Goal: Task Accomplishment & Management: Complete application form

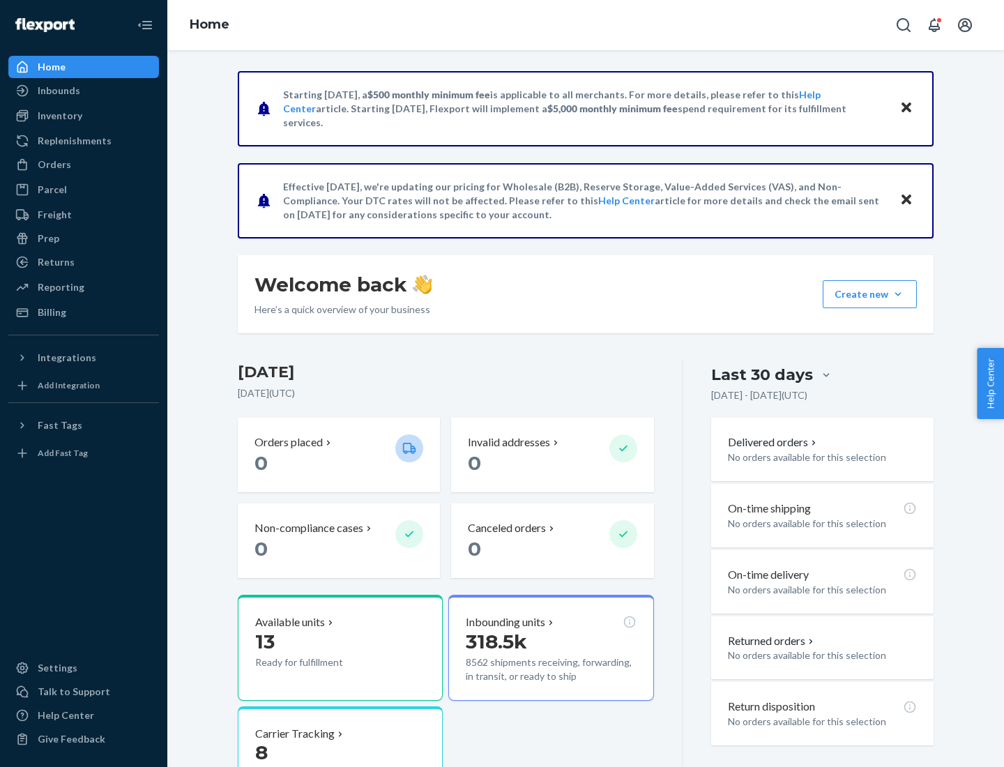
click at [898, 294] on button "Create new Create new inbound Create new order Create new product" at bounding box center [869, 294] width 94 height 28
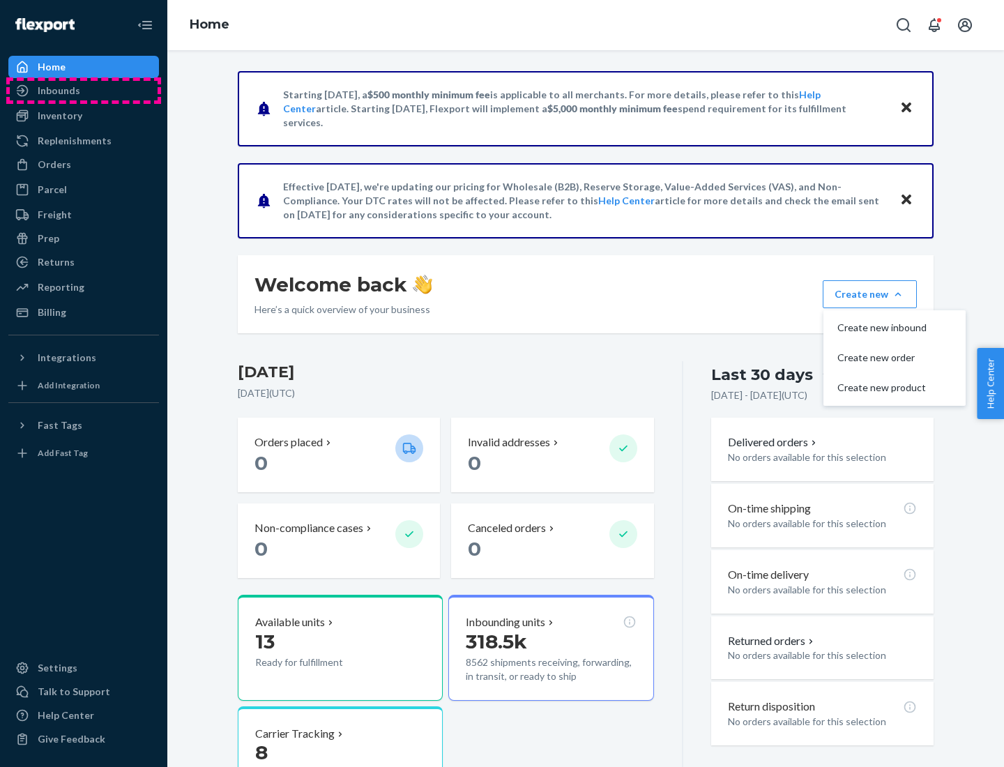
click at [84, 91] on div "Inbounds" at bounding box center [84, 91] width 148 height 20
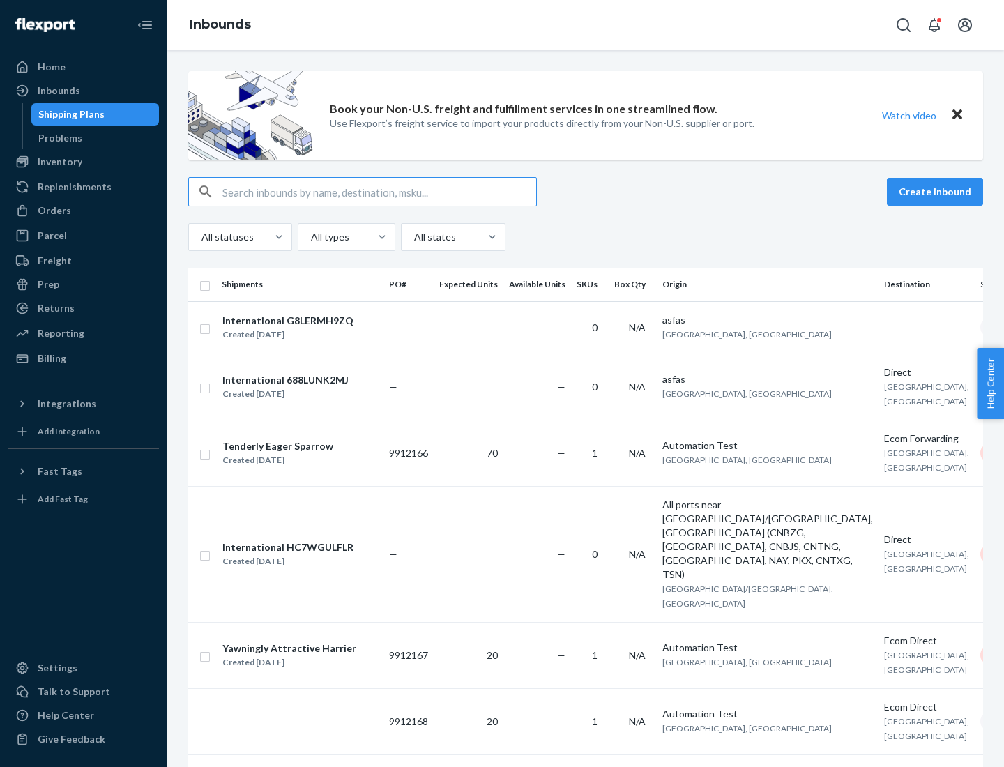
click at [937, 192] on button "Create inbound" at bounding box center [935, 192] width 96 height 28
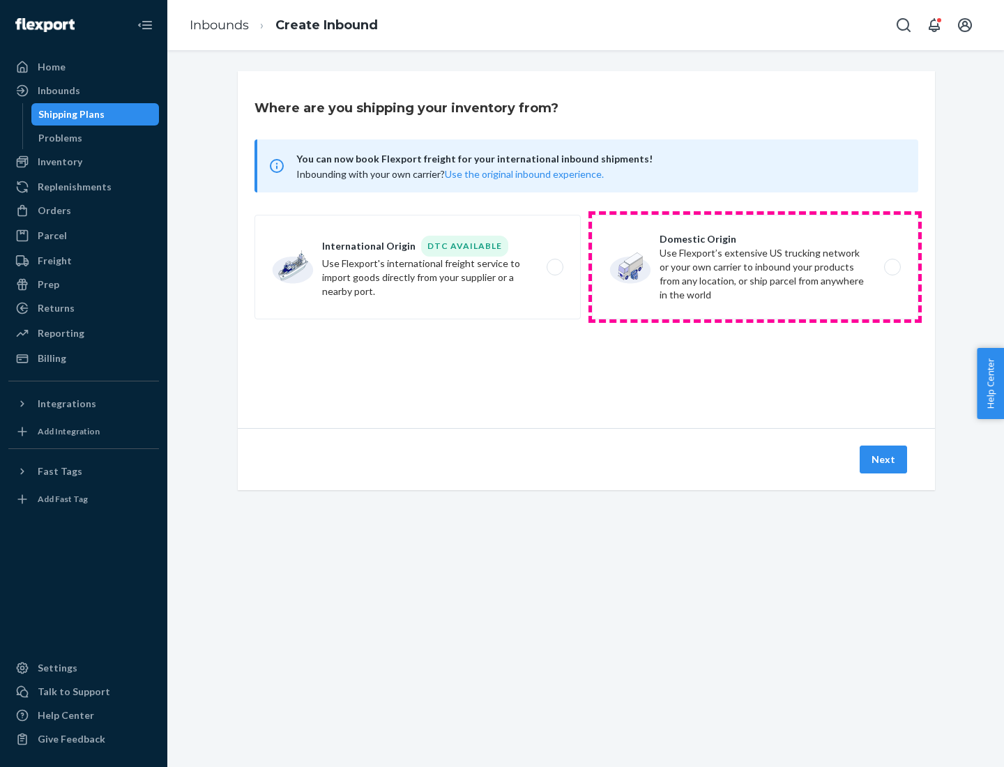
click at [755, 267] on label "Domestic Origin Use Flexport’s extensive US trucking network or your own carrie…" at bounding box center [755, 267] width 326 height 105
click at [891, 267] on input "Domestic Origin Use Flexport’s extensive US trucking network or your own carrie…" at bounding box center [895, 267] width 9 height 9
radio input "true"
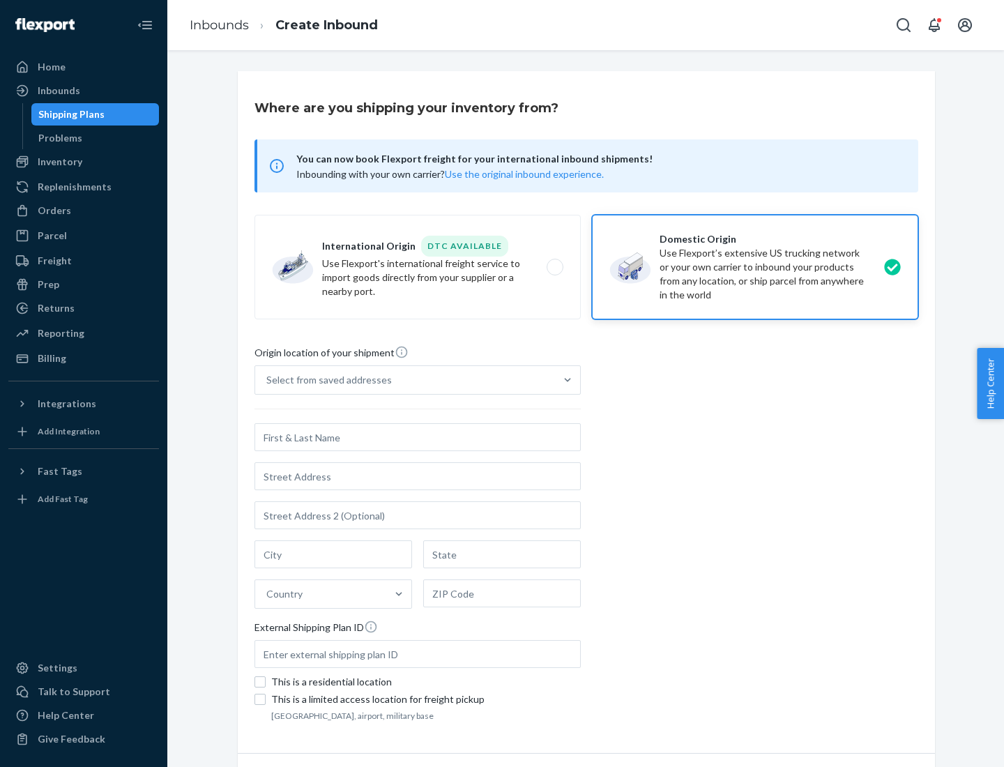
click at [325, 380] on div "Select from saved addresses" at bounding box center [328, 380] width 125 height 14
click at [268, 380] on input "Select from saved addresses" at bounding box center [266, 380] width 1 height 14
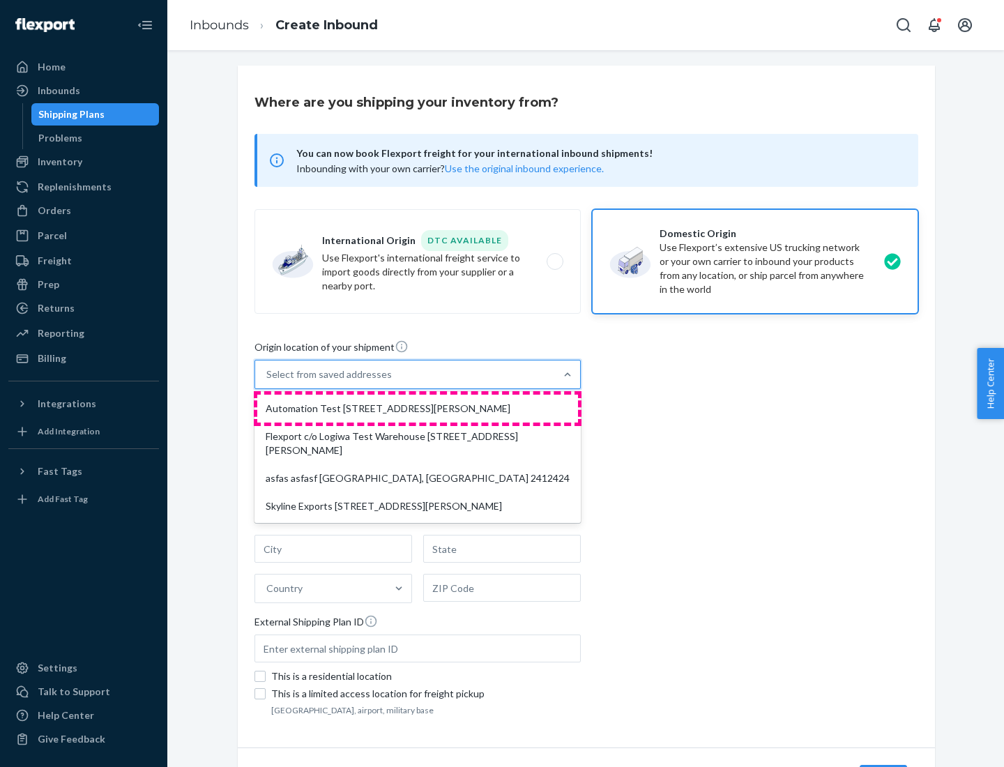
click at [417, 408] on div "Automation Test [STREET_ADDRESS][PERSON_NAME]" at bounding box center [417, 408] width 321 height 28
click at [268, 381] on input "option Automation Test [STREET_ADDRESS][PERSON_NAME] focused, 1 of 4. 4 results…" at bounding box center [266, 374] width 1 height 14
type input "Automation Test"
type input "9th Floor"
type input "[GEOGRAPHIC_DATA]"
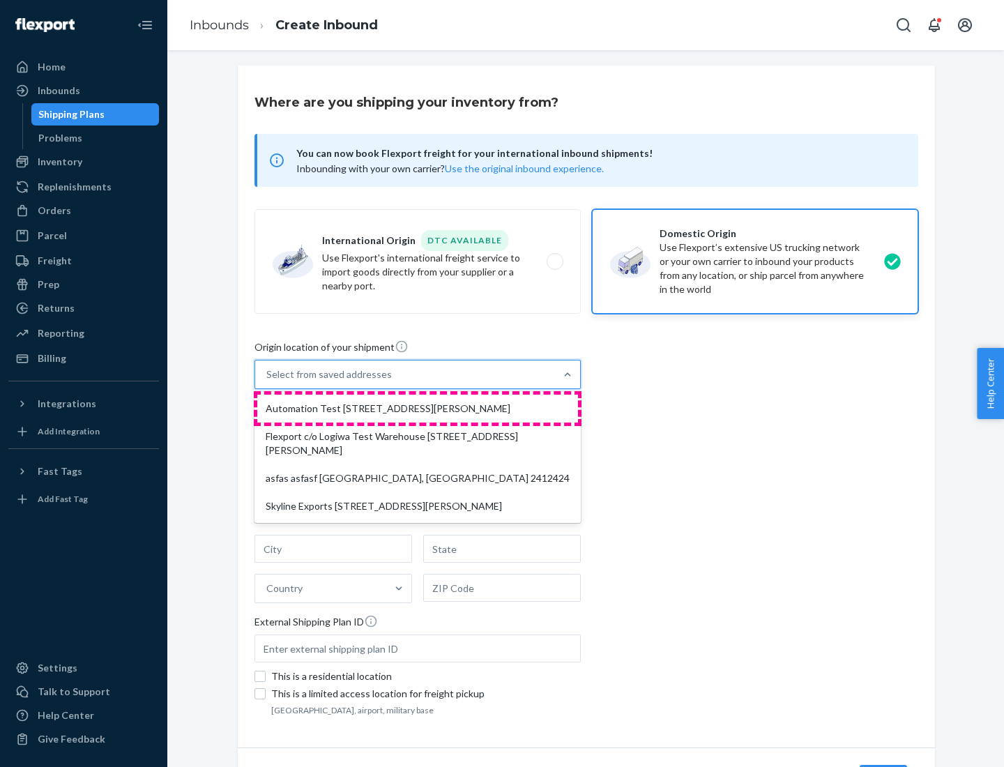
type input "CA"
type input "94104"
type input "[STREET_ADDRESS][PERSON_NAME]"
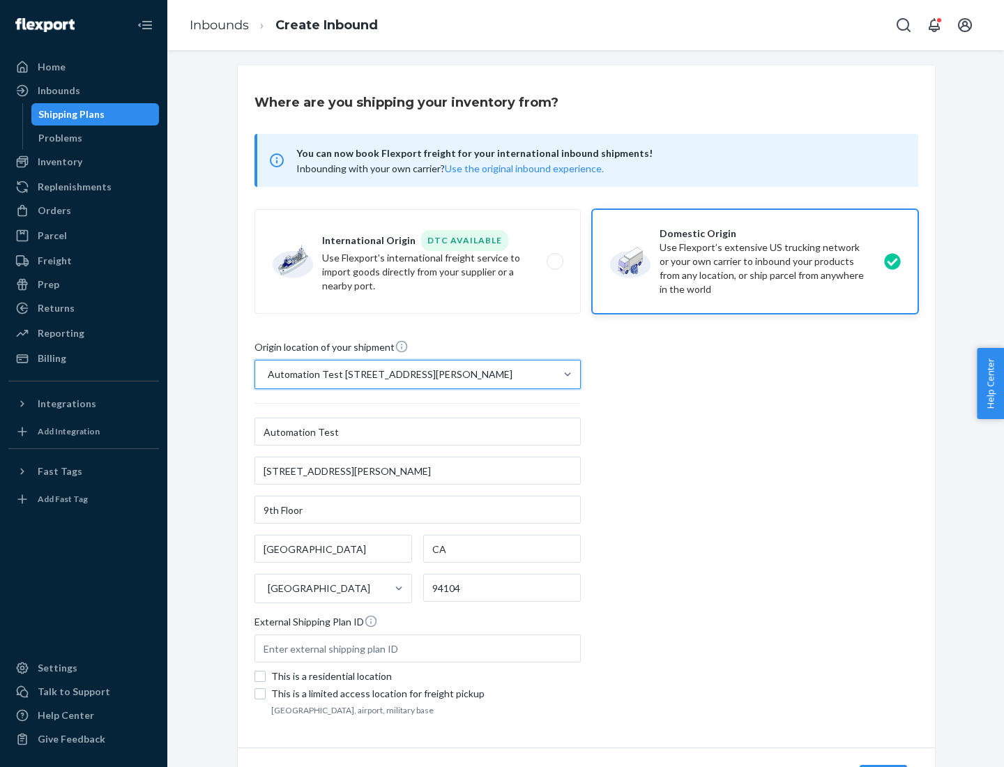
scroll to position [82, 0]
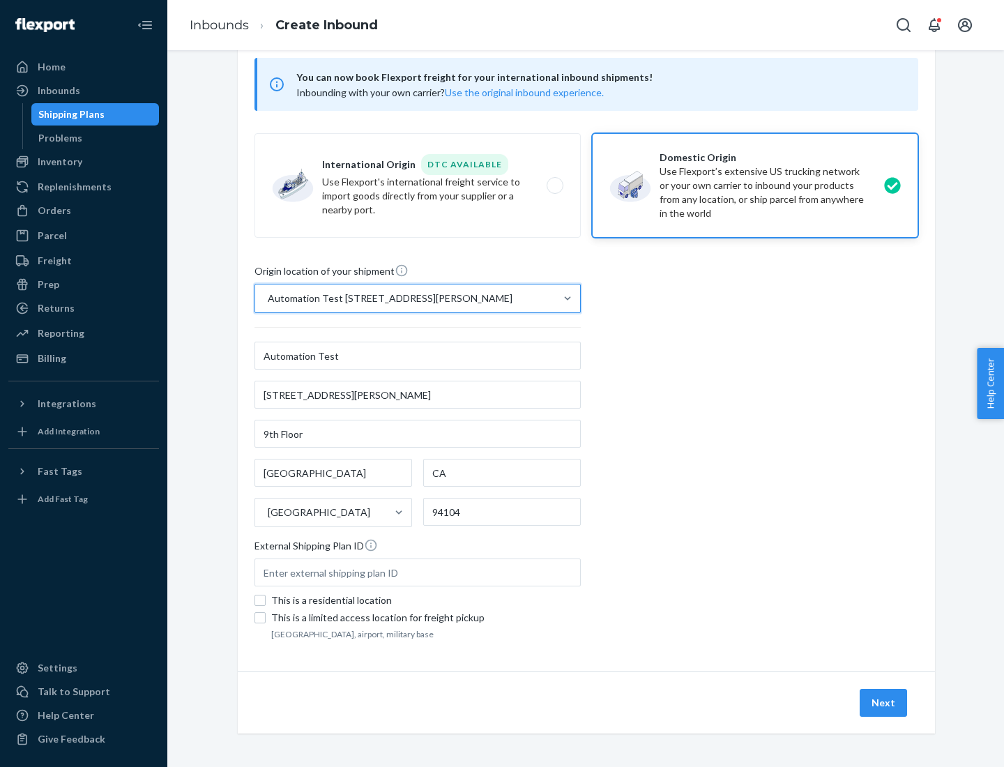
click at [884, 703] on button "Next" at bounding box center [882, 703] width 47 height 28
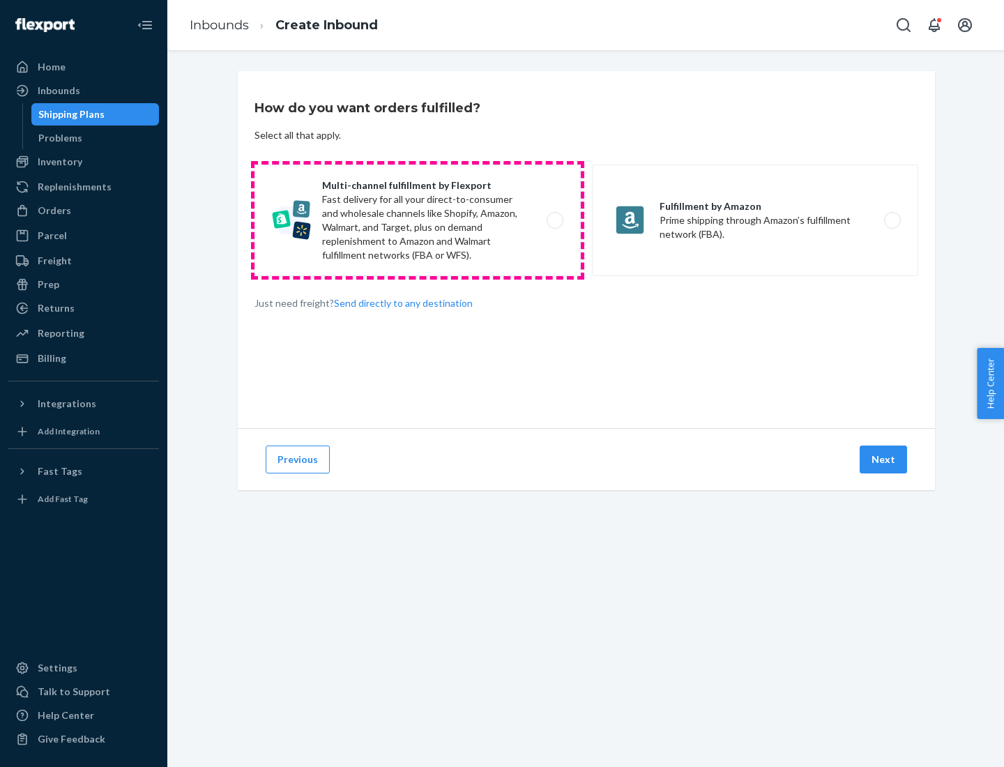
click at [417, 220] on label "Multi-channel fulfillment by Flexport Fast delivery for all your direct-to-cons…" at bounding box center [417, 220] width 326 height 112
click at [554, 220] on input "Multi-channel fulfillment by Flexport Fast delivery for all your direct-to-cons…" at bounding box center [558, 220] width 9 height 9
radio input "true"
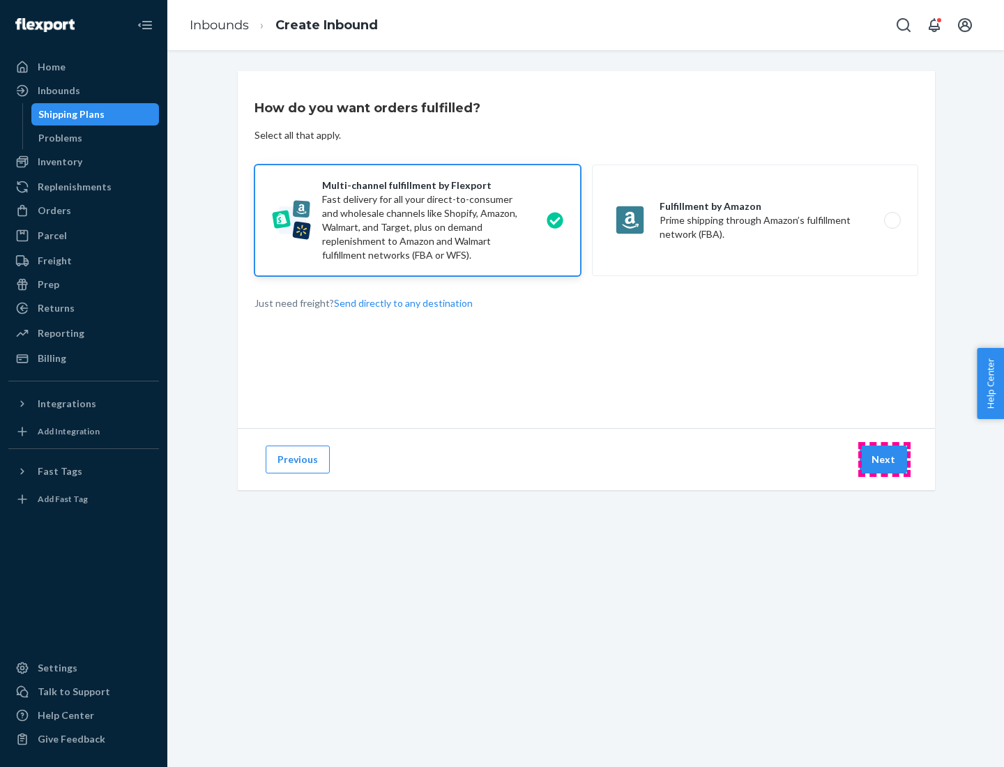
click at [884, 459] on button "Next" at bounding box center [882, 459] width 47 height 28
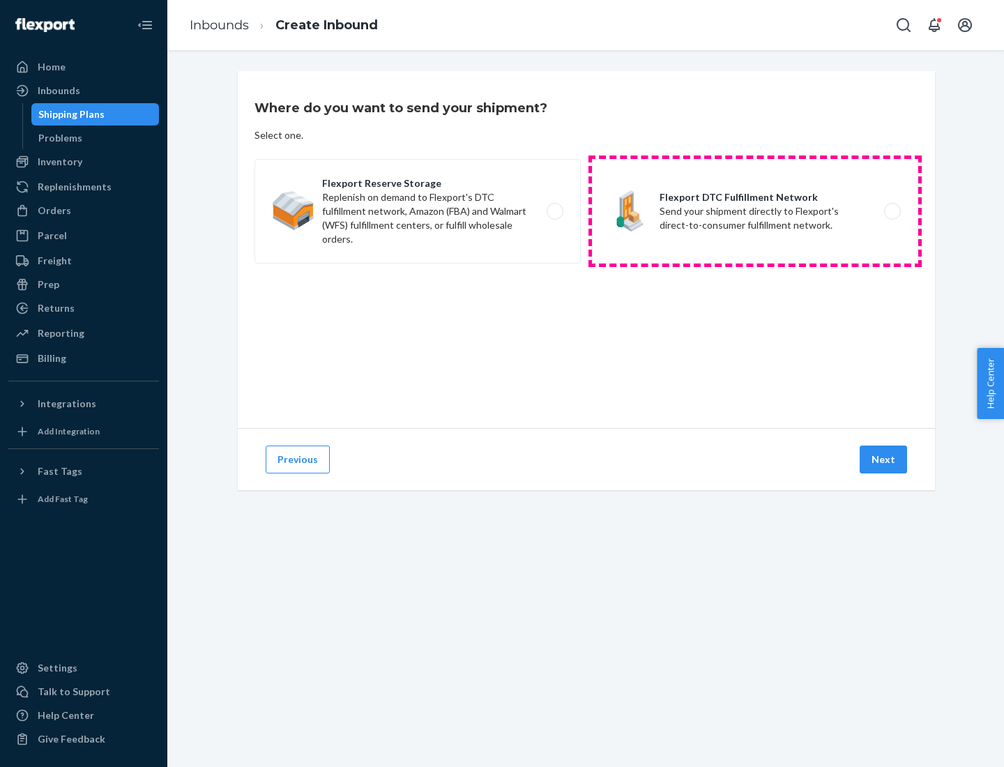
click at [755, 211] on label "Flexport DTC Fulfillment Network Send your shipment directly to Flexport's dire…" at bounding box center [755, 211] width 326 height 105
click at [891, 211] on input "Flexport DTC Fulfillment Network Send your shipment directly to Flexport's dire…" at bounding box center [895, 211] width 9 height 9
radio input "true"
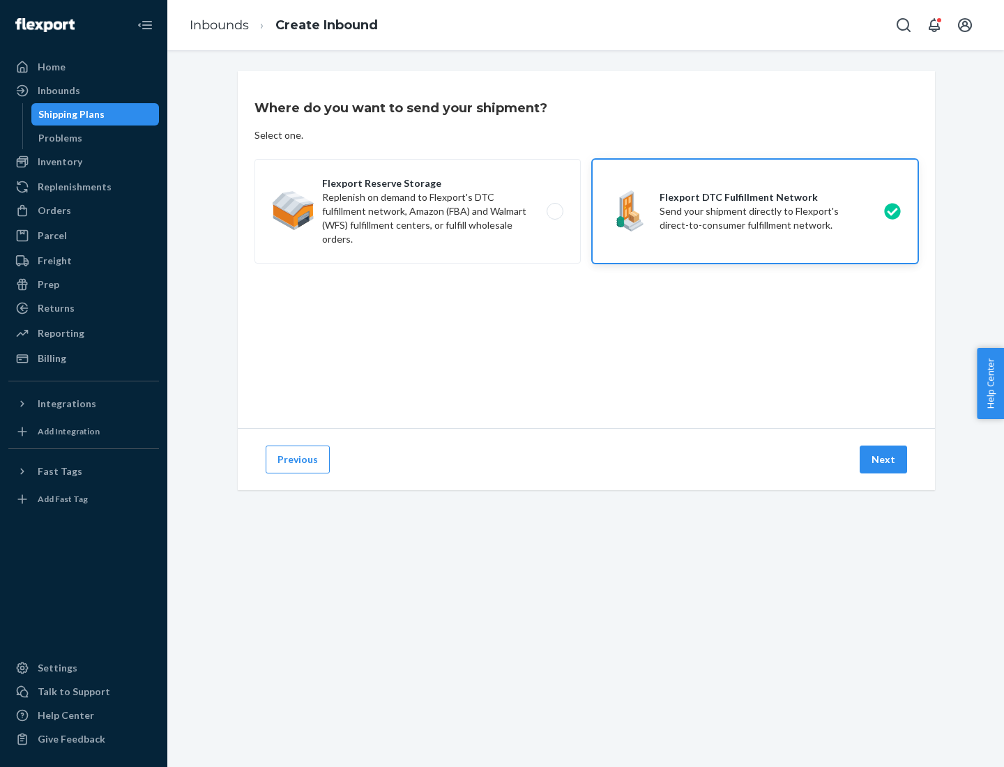
click at [884, 459] on button "Next" at bounding box center [882, 459] width 47 height 28
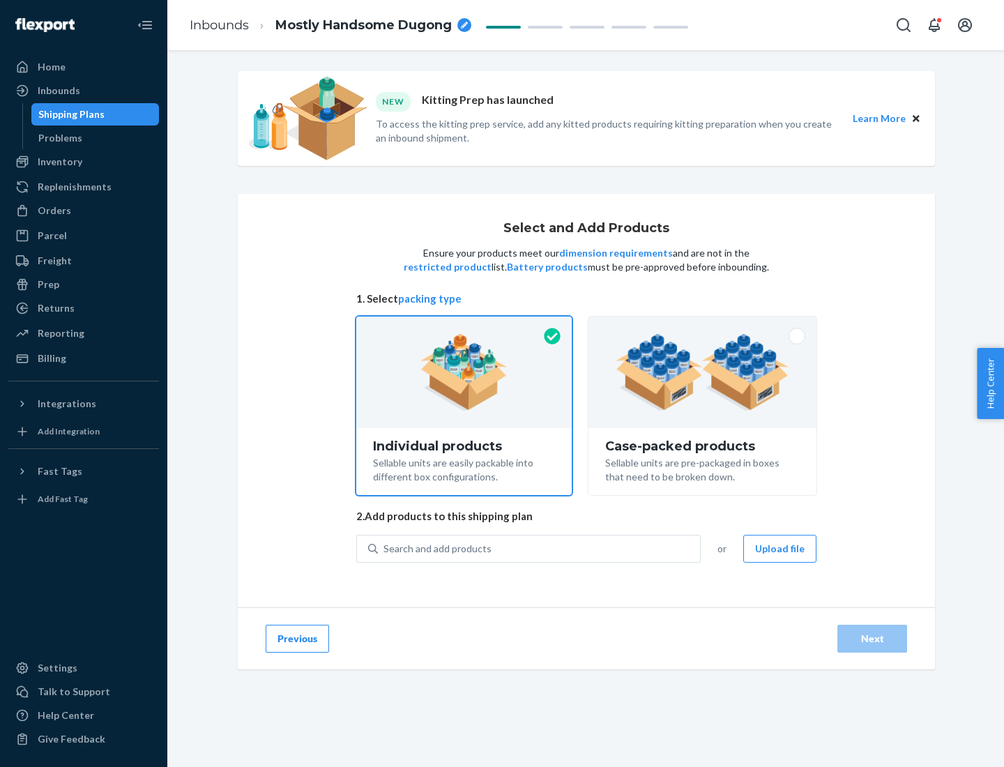
click at [703, 372] on img at bounding box center [702, 372] width 174 height 77
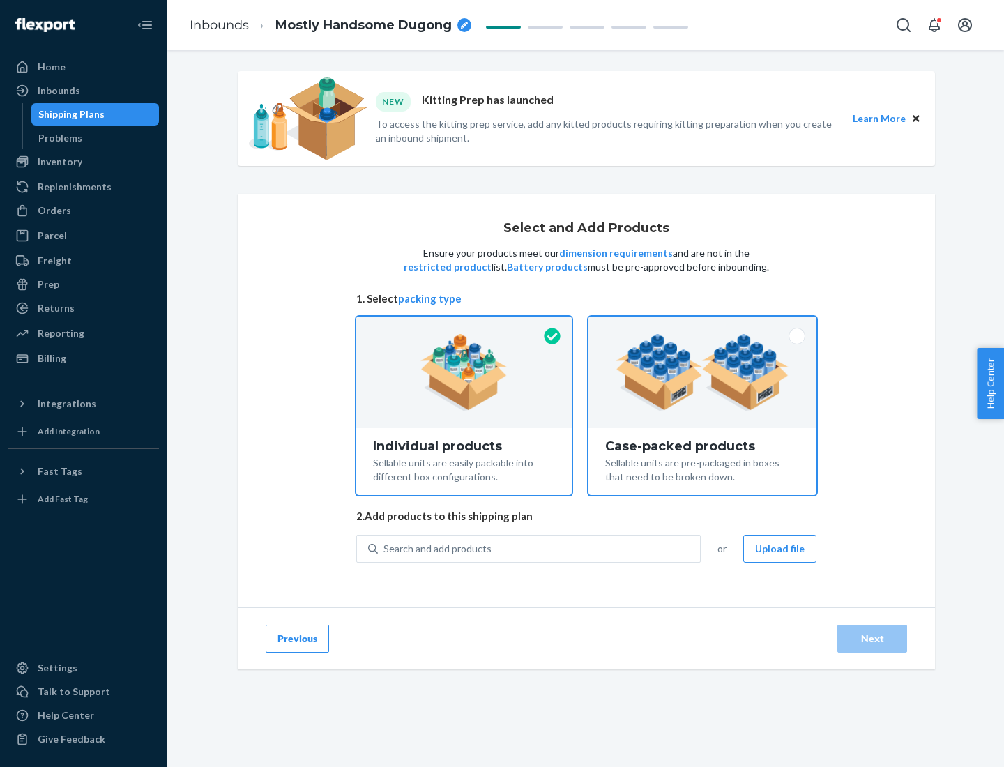
click at [703, 325] on input "Case-packed products Sellable units are pre-packaged in boxes that need to be b…" at bounding box center [702, 320] width 9 height 9
radio input "true"
radio input "false"
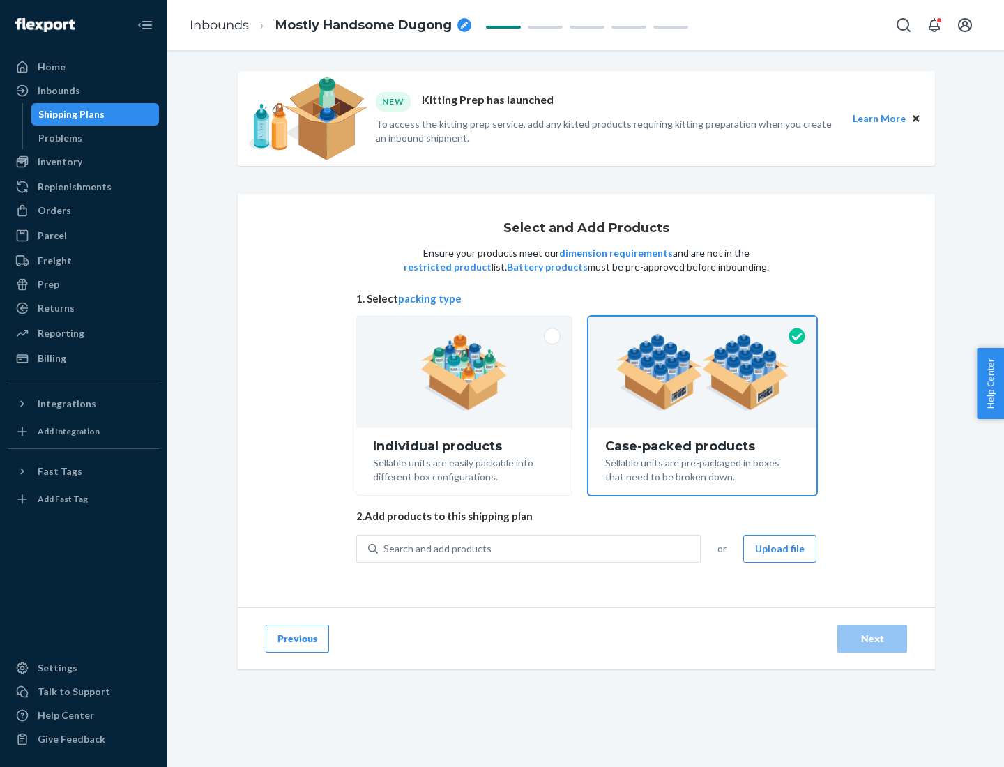
click at [539, 548] on div "Search and add products" at bounding box center [539, 548] width 322 height 25
click at [385, 548] on input "Search and add products" at bounding box center [383, 549] width 1 height 14
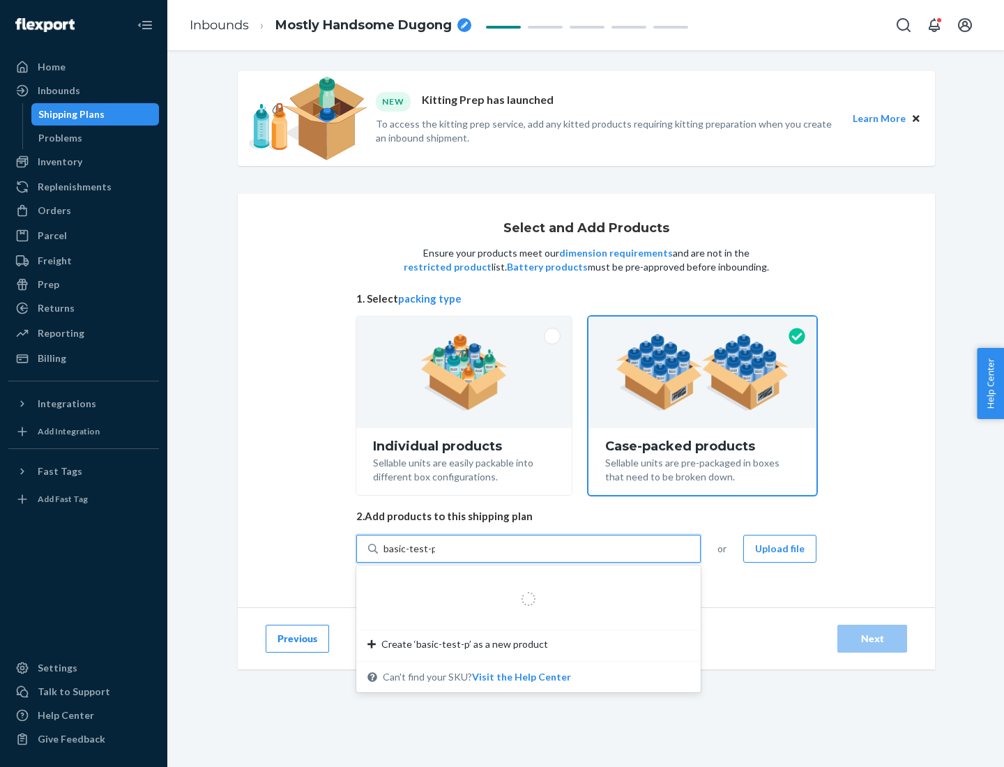
type input "basic-test-product-1"
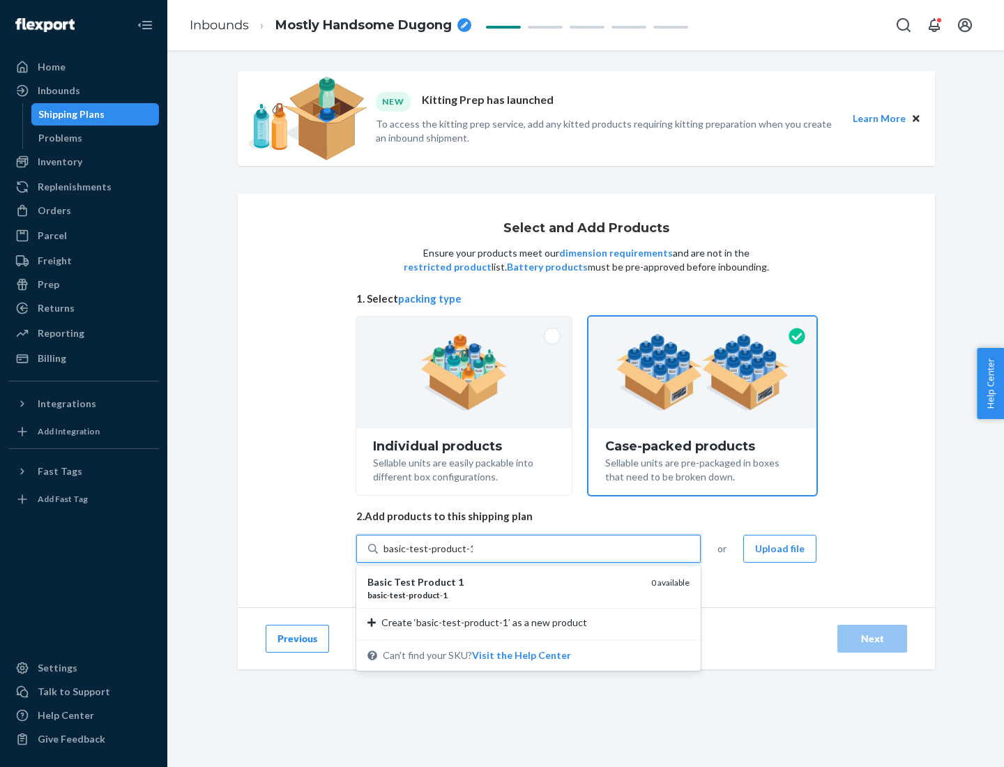
click at [504, 595] on div "basic - test - product - 1" at bounding box center [503, 595] width 273 height 12
click at [473, 555] on input "basic-test-product-1" at bounding box center [427, 549] width 89 height 14
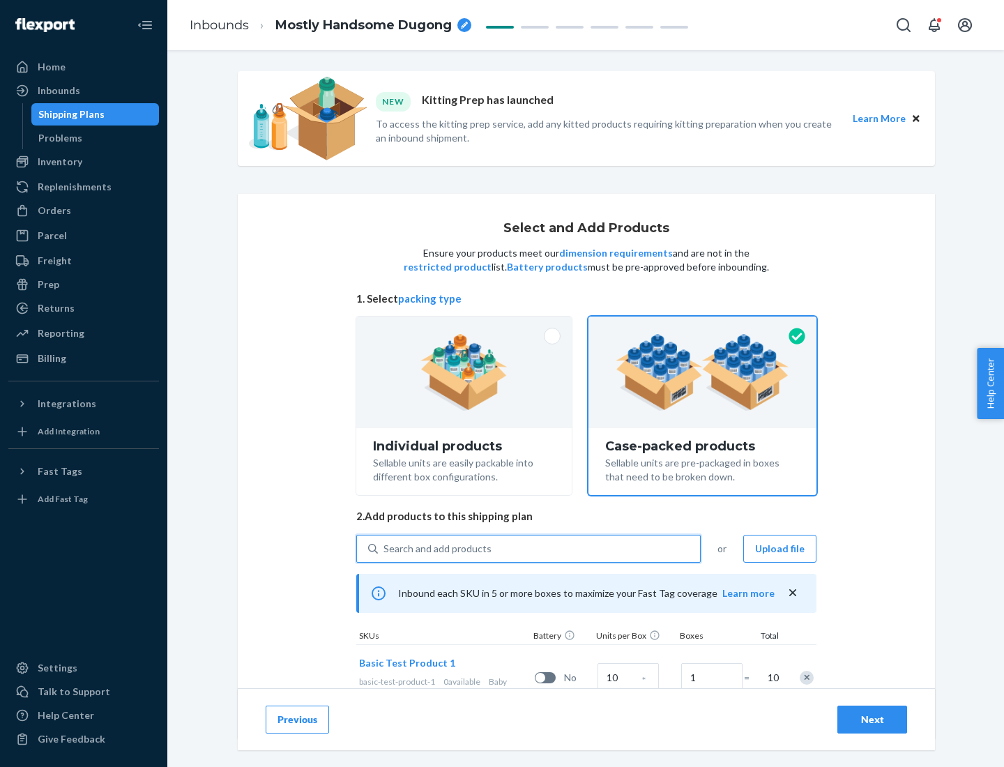
scroll to position [50, 0]
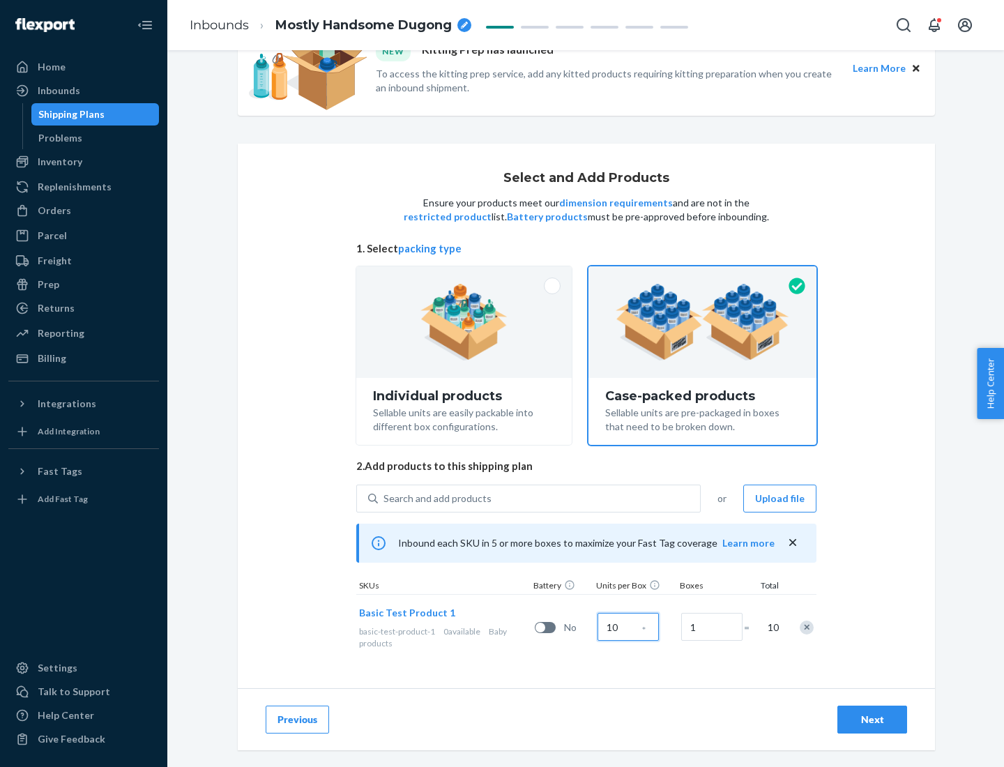
type input "10"
type input "7"
click at [872, 719] on div "Next" at bounding box center [872, 719] width 46 height 14
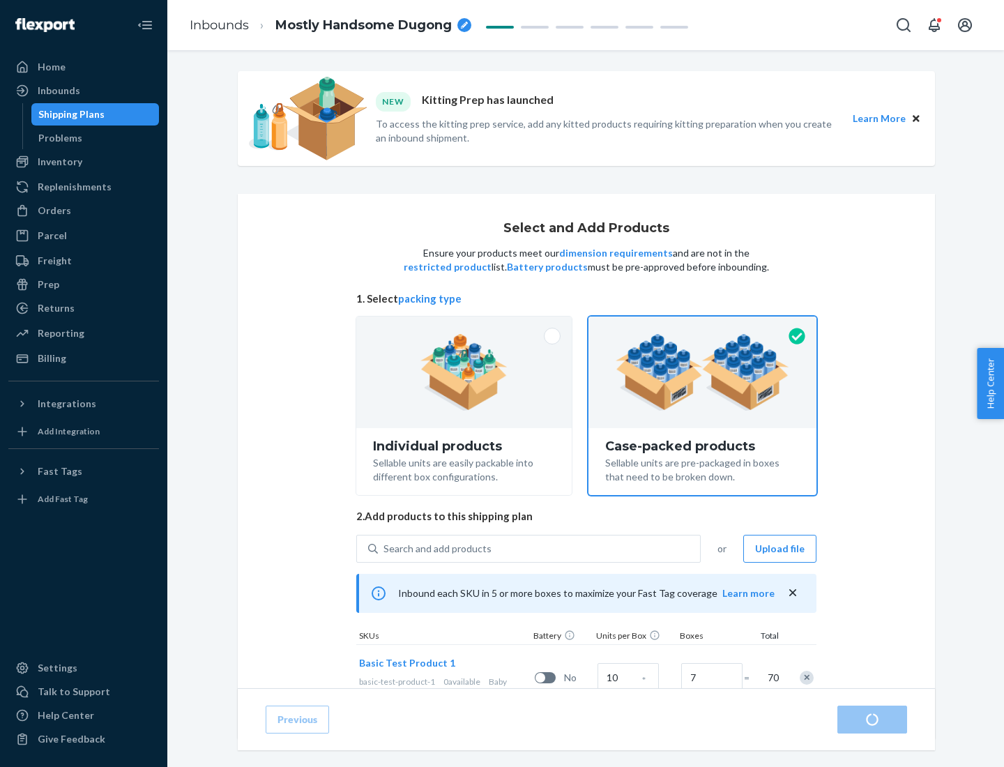
radio input "true"
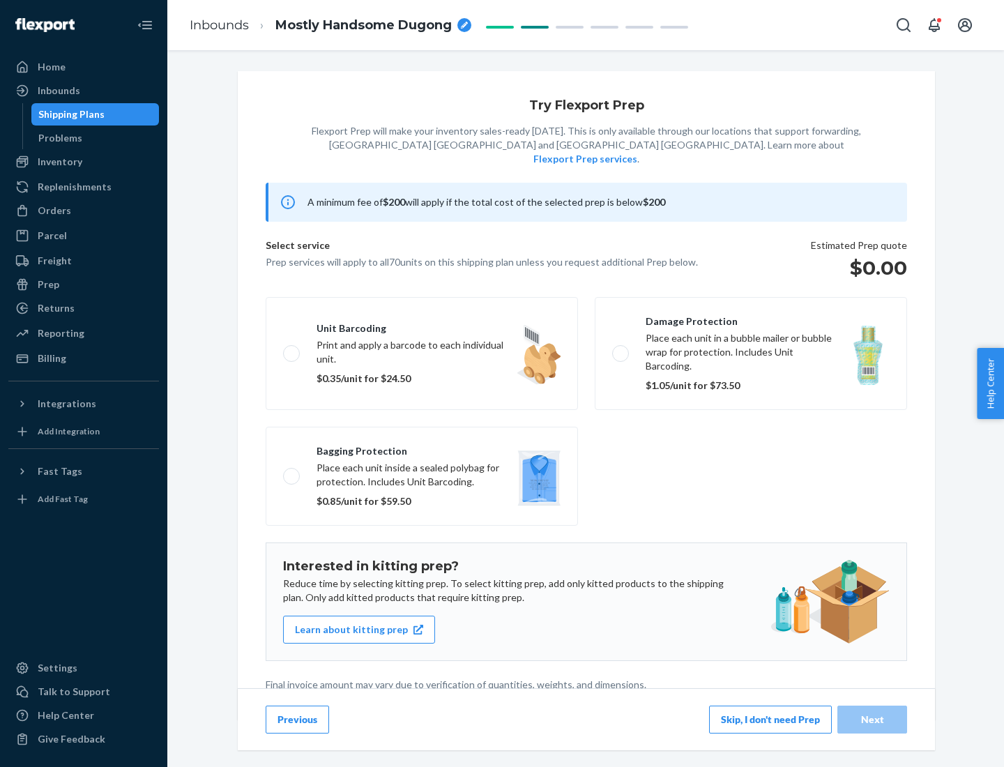
scroll to position [3, 0]
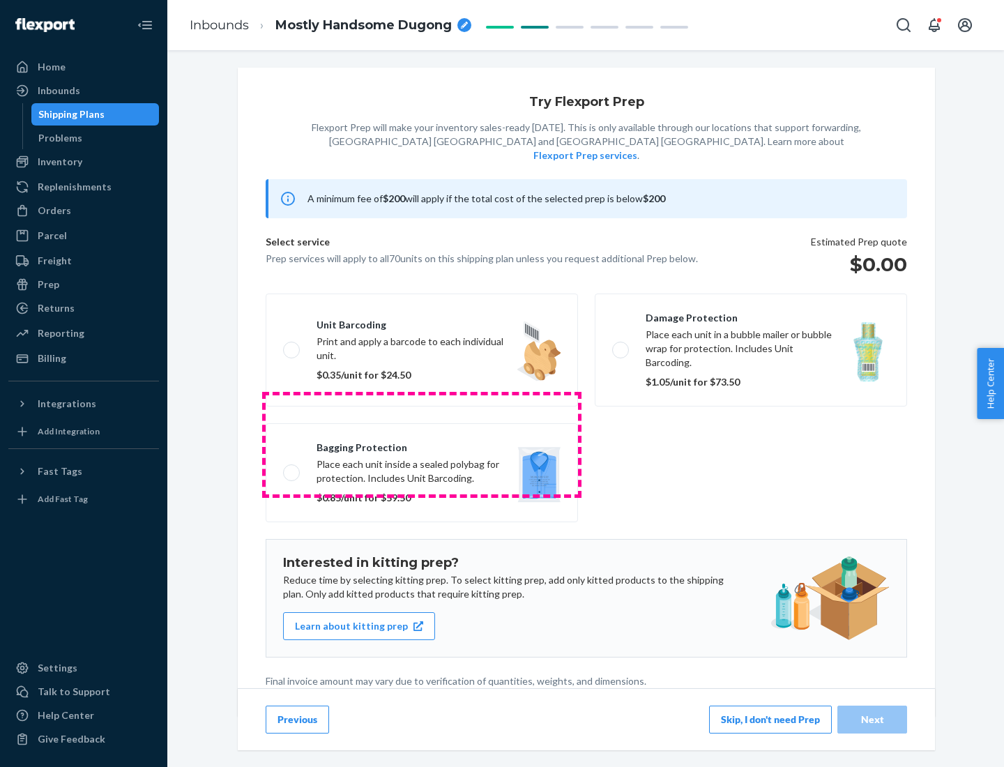
click at [422, 444] on label "Bagging protection Place each unit inside a sealed polybag for protection. Incl…" at bounding box center [422, 472] width 312 height 99
click at [292, 468] on input "Bagging protection Place each unit inside a sealed polybag for protection. Incl…" at bounding box center [287, 472] width 9 height 9
checkbox input "true"
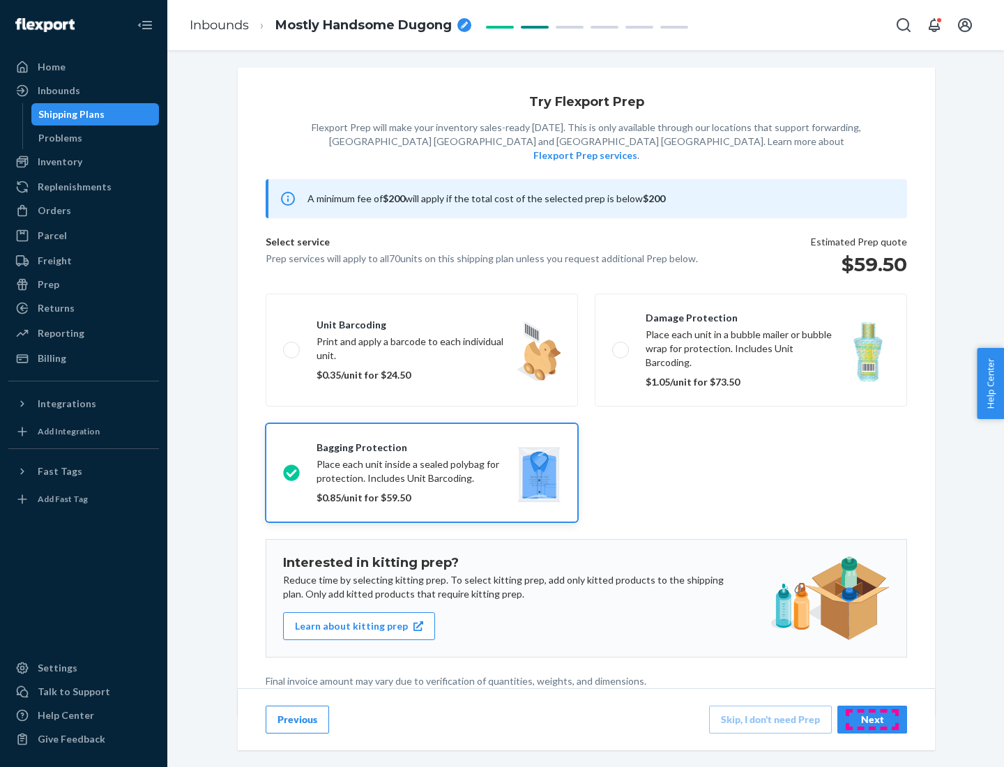
click at [872, 719] on div "Next" at bounding box center [872, 719] width 46 height 14
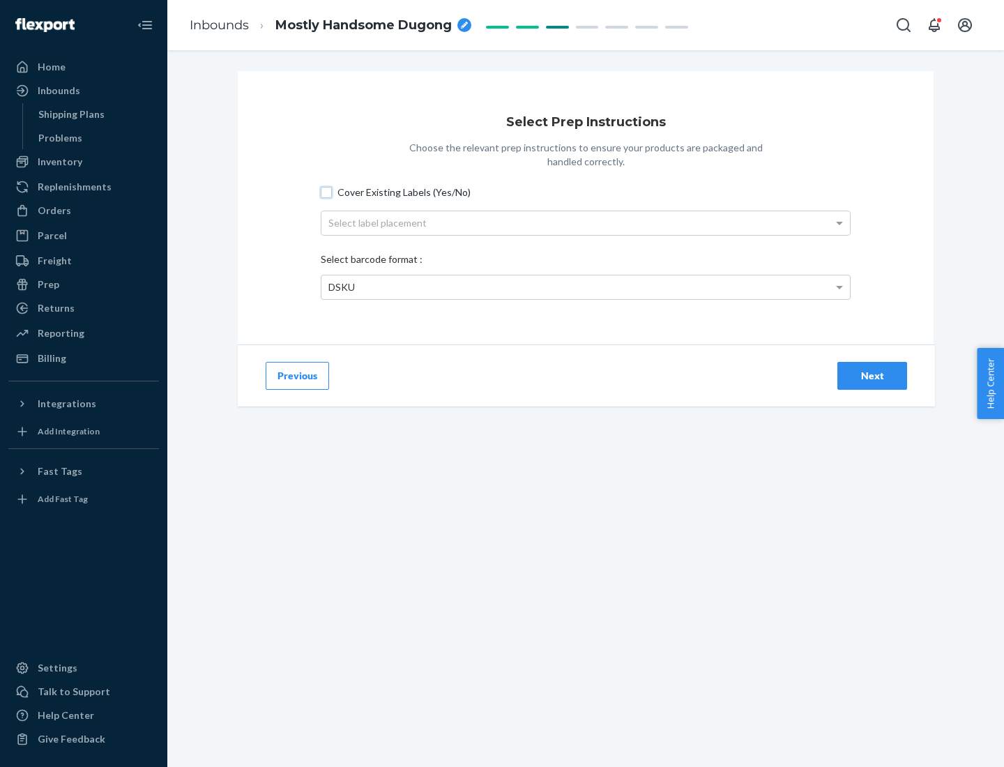
click at [326, 192] on input "Cover Existing Labels (Yes/No)" at bounding box center [326, 192] width 11 height 11
checkbox input "true"
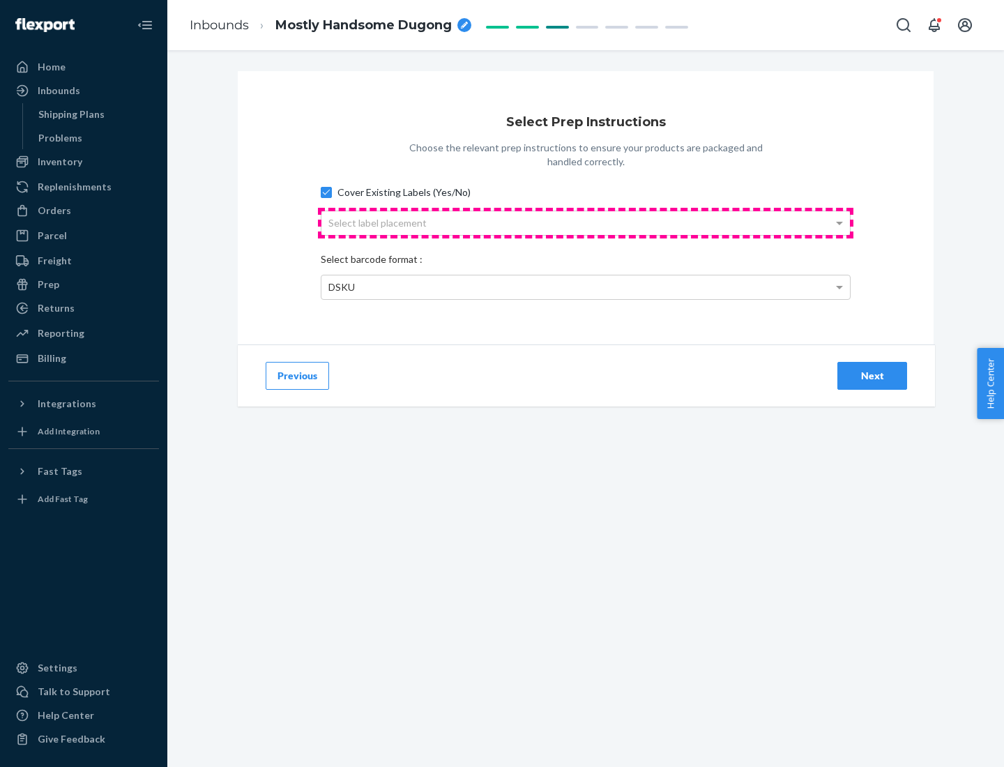
click at [585, 222] on div "Select label placement" at bounding box center [585, 223] width 528 height 24
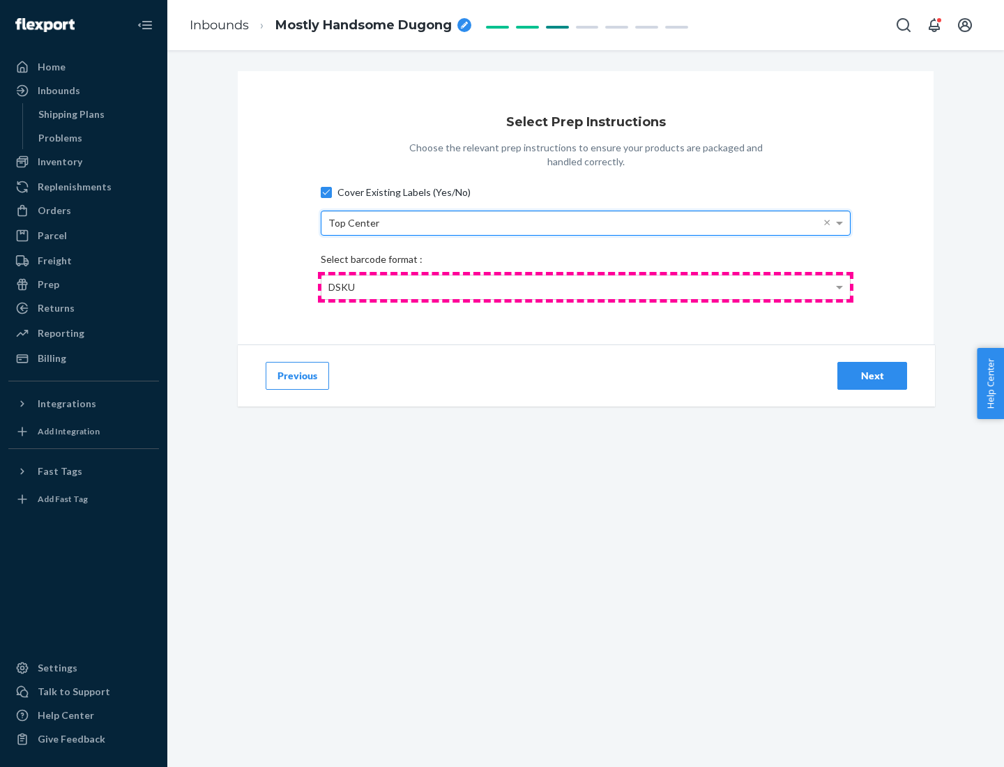
click at [585, 286] on div "DSKU" at bounding box center [585, 287] width 528 height 24
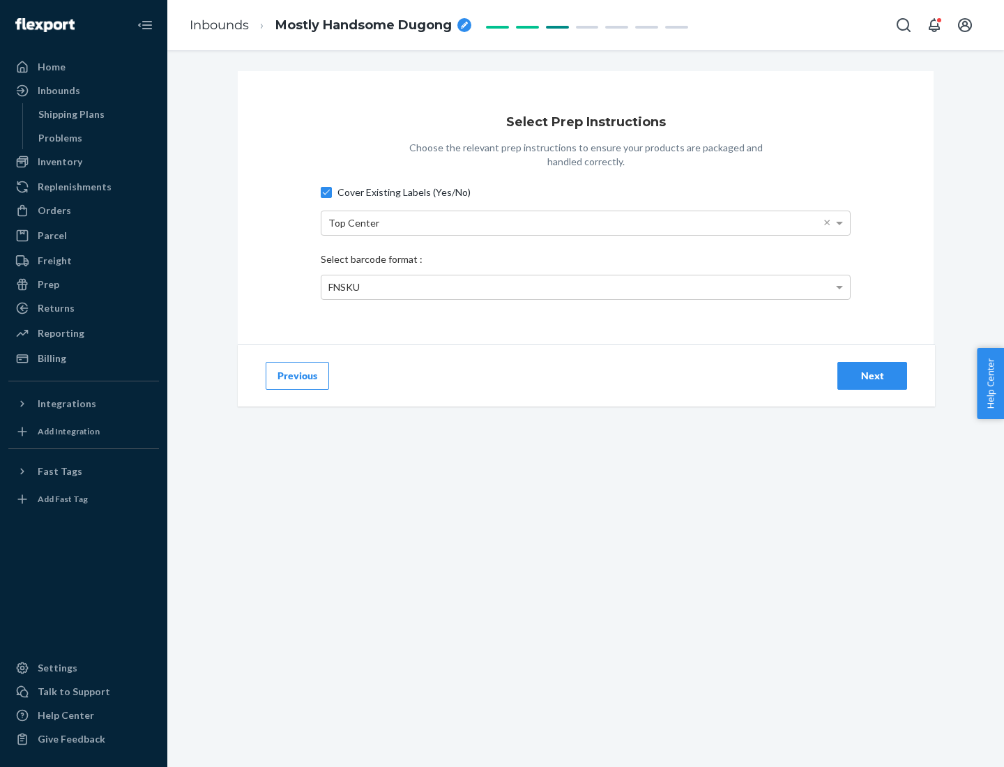
click at [872, 375] on div "Next" at bounding box center [872, 376] width 46 height 14
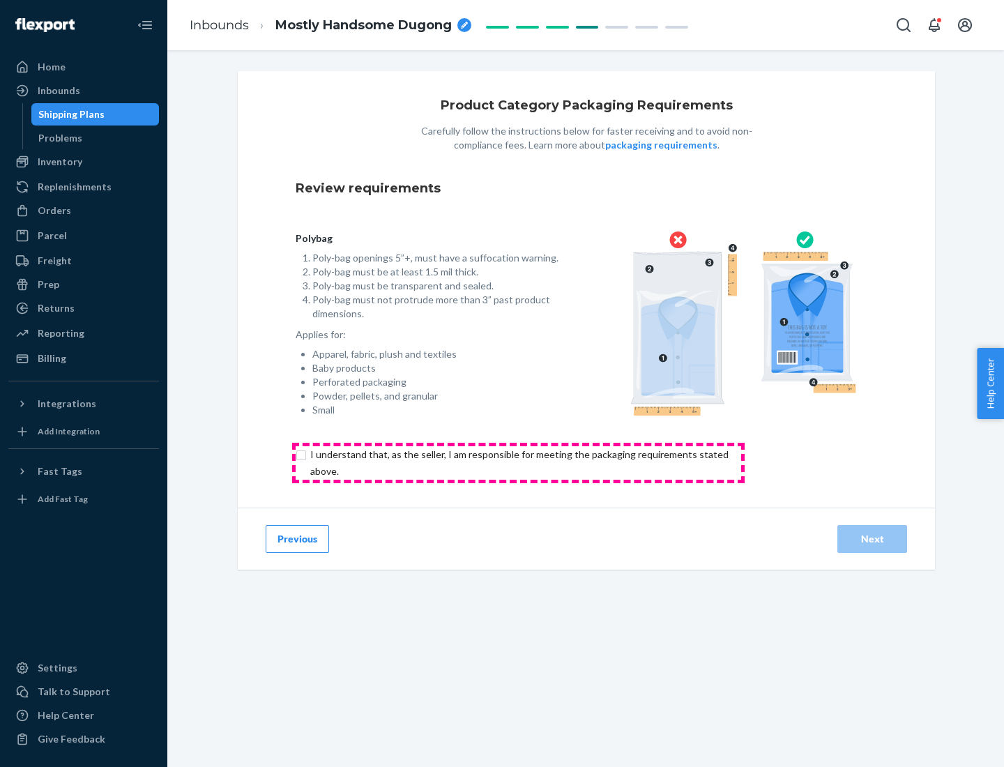
click at [518, 462] on input "checkbox" at bounding box center [527, 462] width 463 height 33
checkbox input "true"
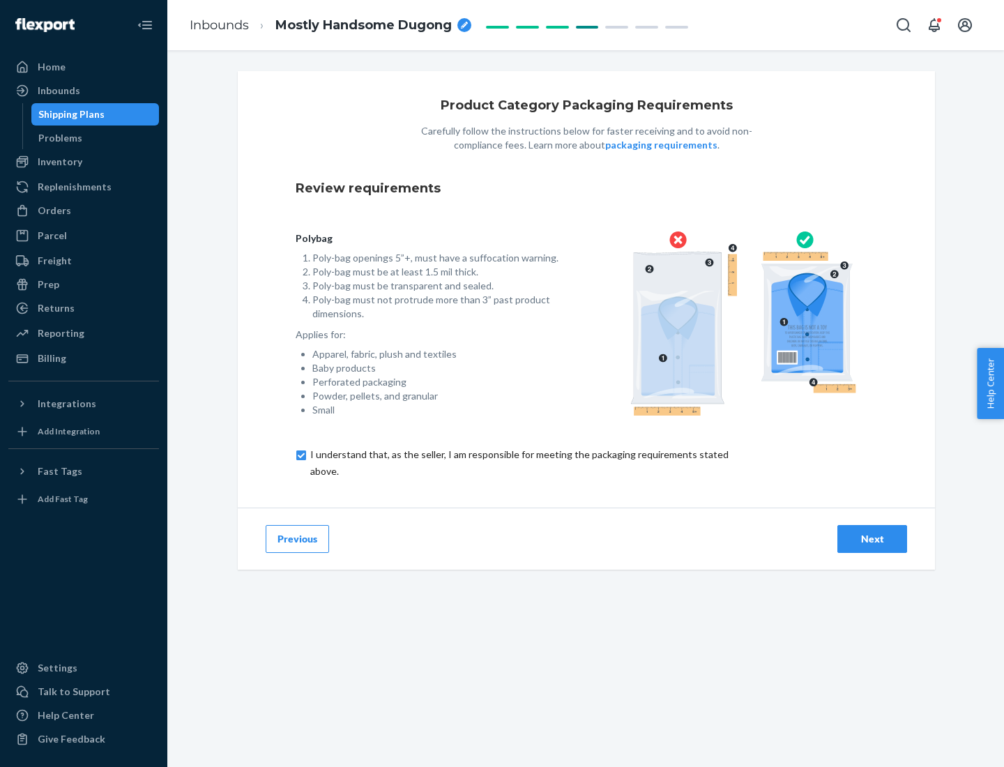
click at [872, 538] on div "Next" at bounding box center [872, 539] width 46 height 14
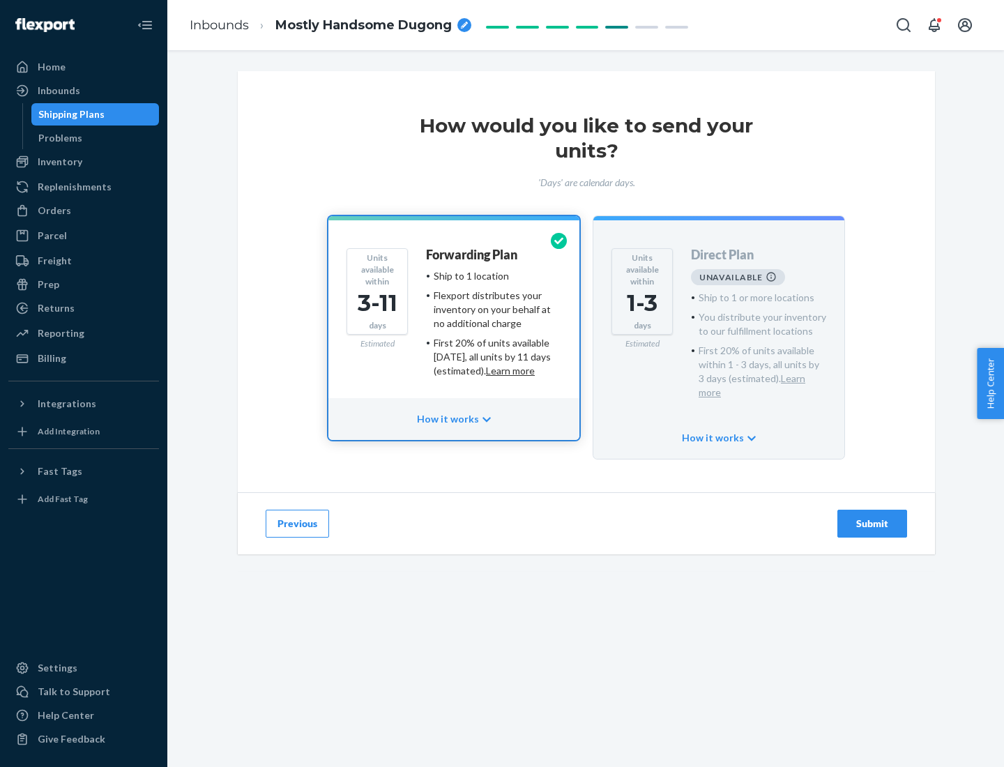
click at [473, 254] on h4 "Forwarding Plan" at bounding box center [471, 255] width 91 height 14
click at [872, 516] on div "Submit" at bounding box center [872, 523] width 46 height 14
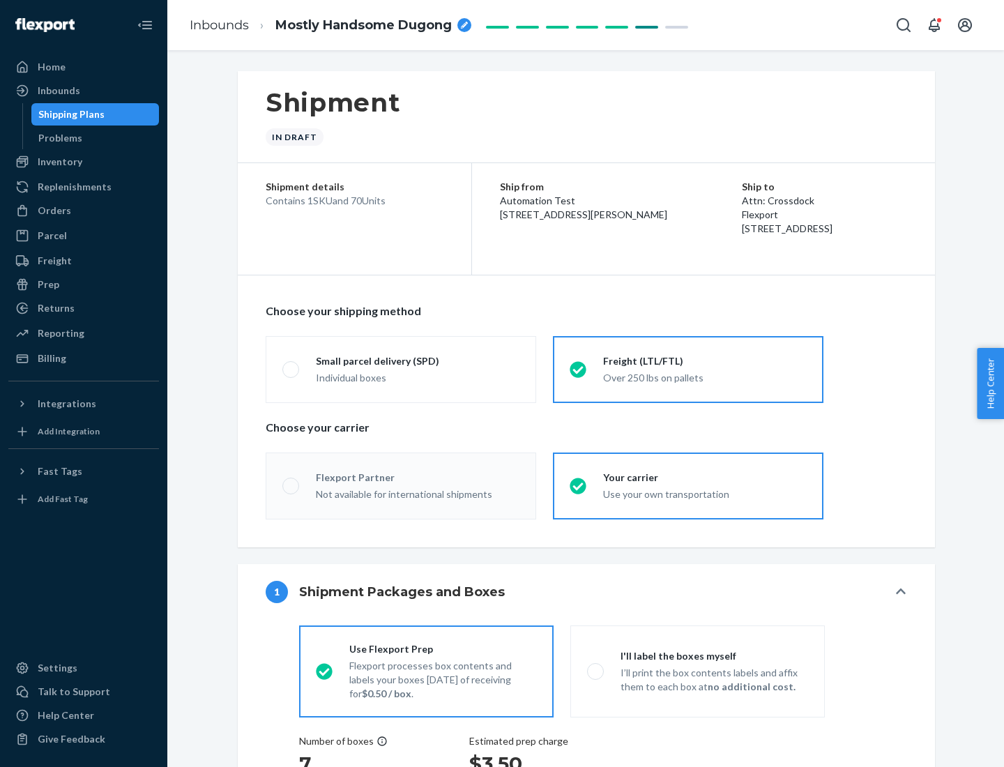
radio input "true"
radio input "false"
radio input "true"
radio input "false"
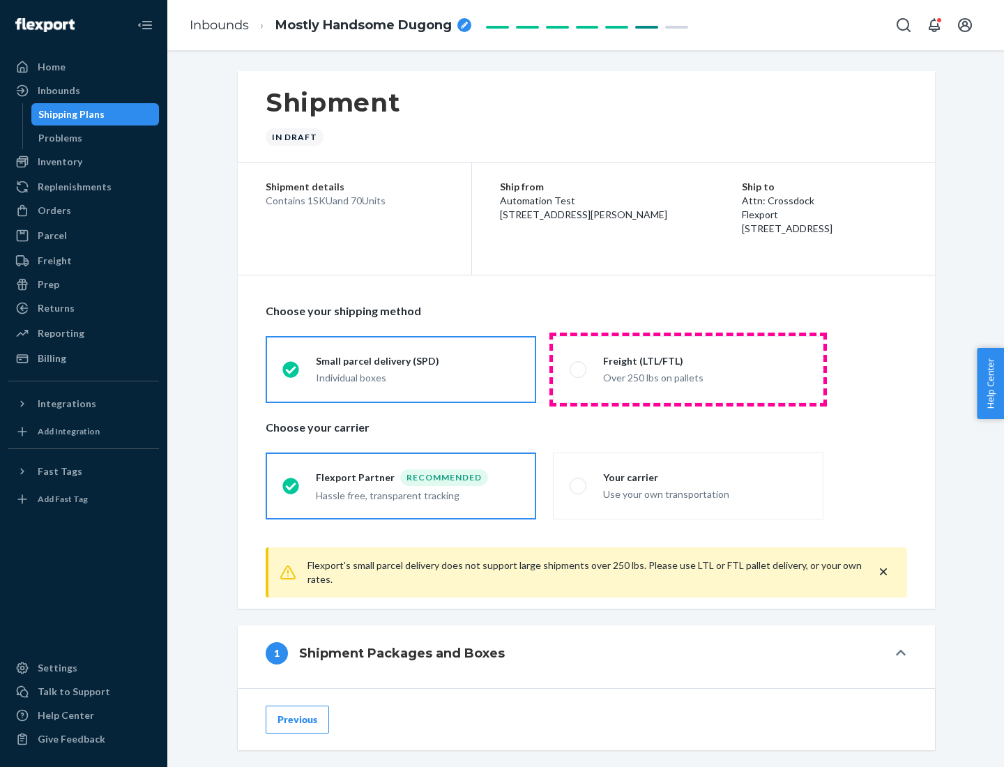
click at [688, 369] on div "Over 250 lbs on pallets" at bounding box center [705, 376] width 204 height 17
click at [578, 369] on input "Freight (LTL/FTL) Over 250 lbs on pallets" at bounding box center [573, 369] width 9 height 9
radio input "true"
radio input "false"
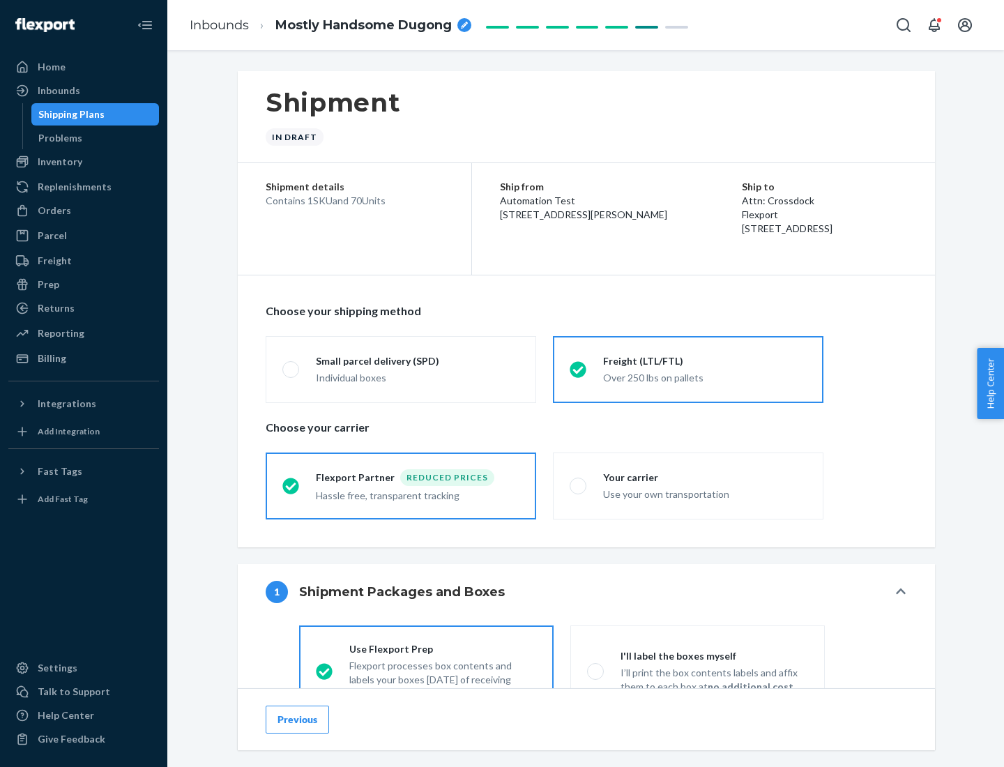
scroll to position [77, 0]
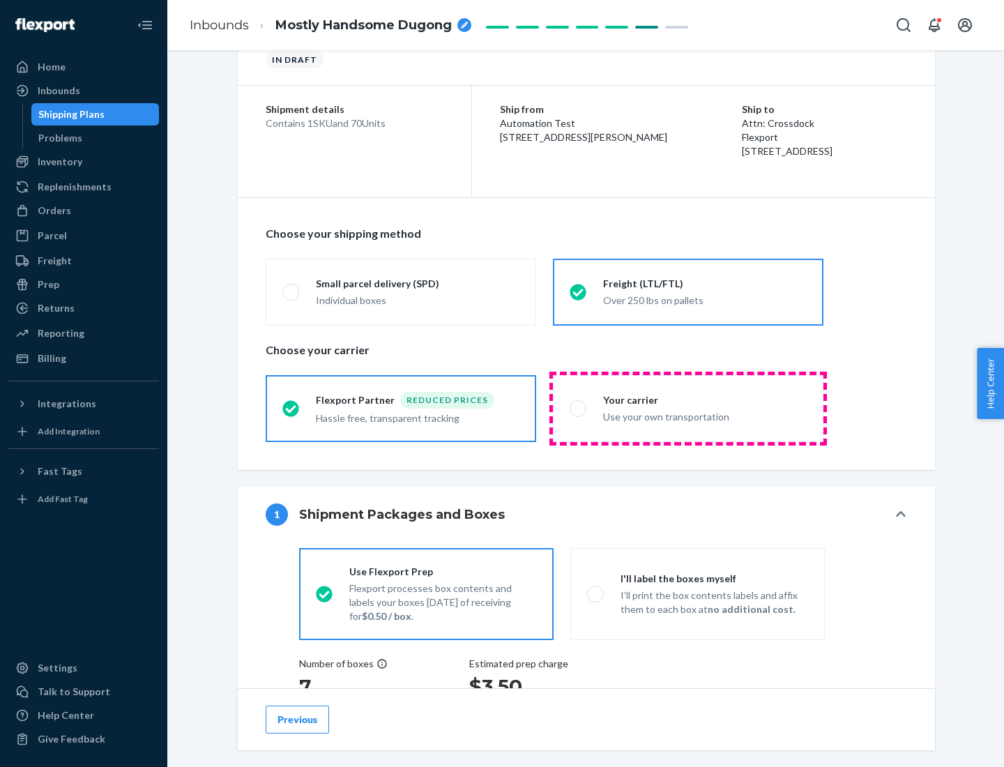
click at [688, 408] on div "Use your own transportation" at bounding box center [705, 415] width 204 height 17
click at [578, 408] on input "Your carrier Use your own transportation" at bounding box center [573, 408] width 9 height 9
radio input "true"
radio input "false"
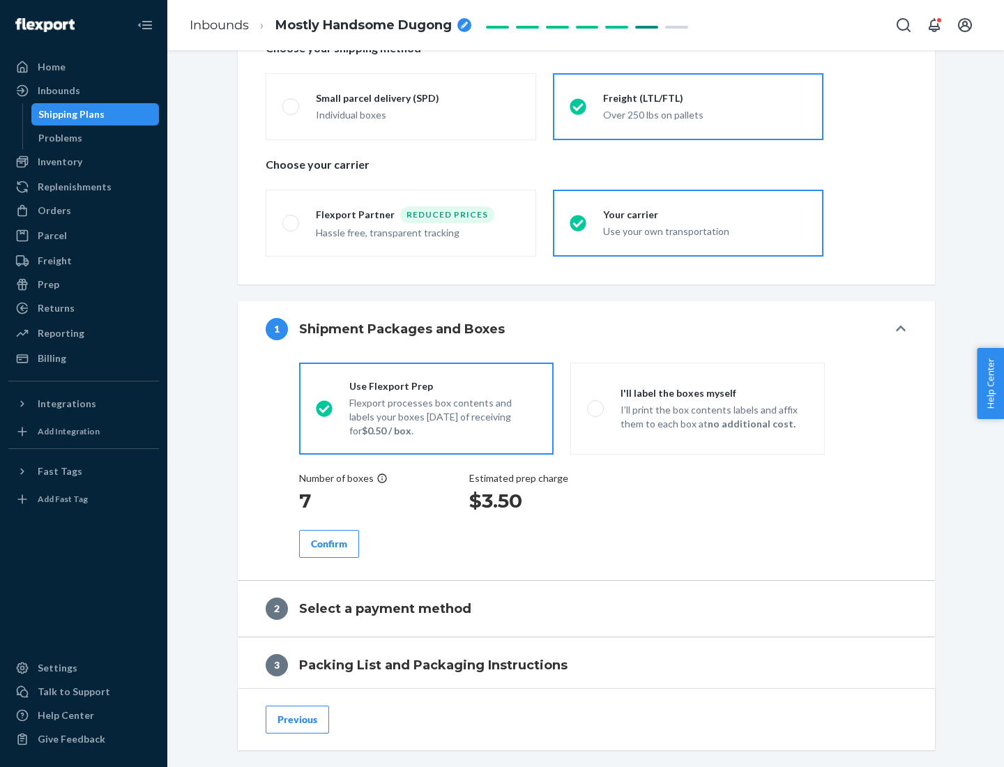
click at [697, 408] on p "I’ll print the box contents labels and affix them to each box at no additional …" at bounding box center [713, 417] width 187 height 28
click at [596, 408] on input "I'll label the boxes myself I’ll print the box contents labels and affix them t…" at bounding box center [591, 408] width 9 height 9
radio input "true"
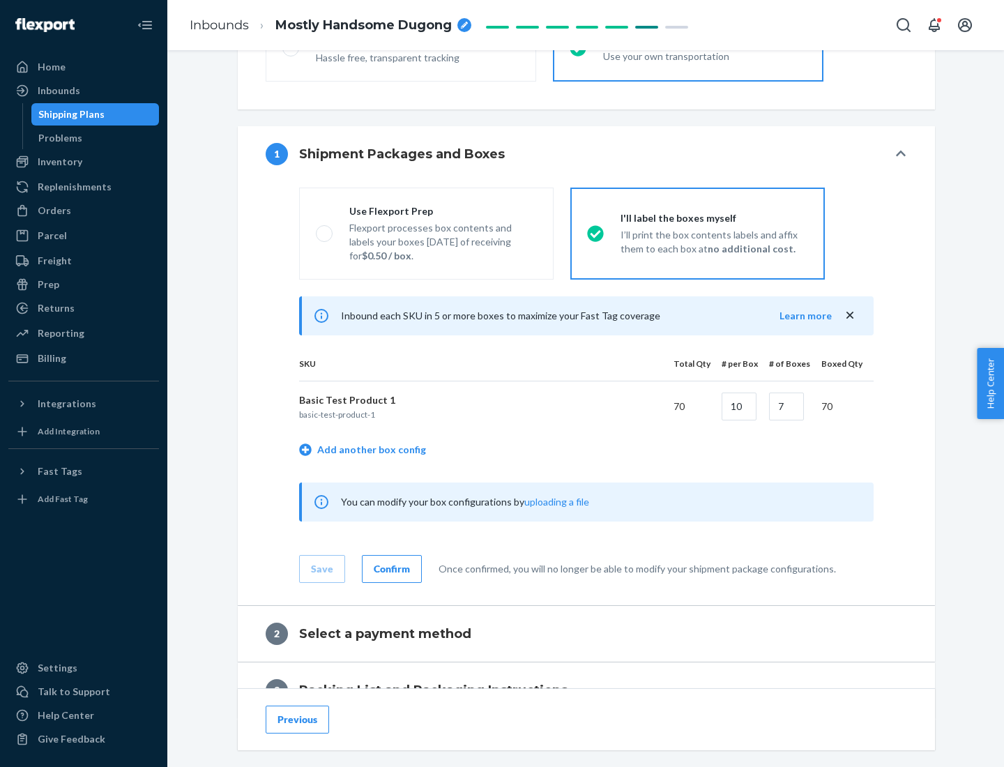
scroll to position [240, 0]
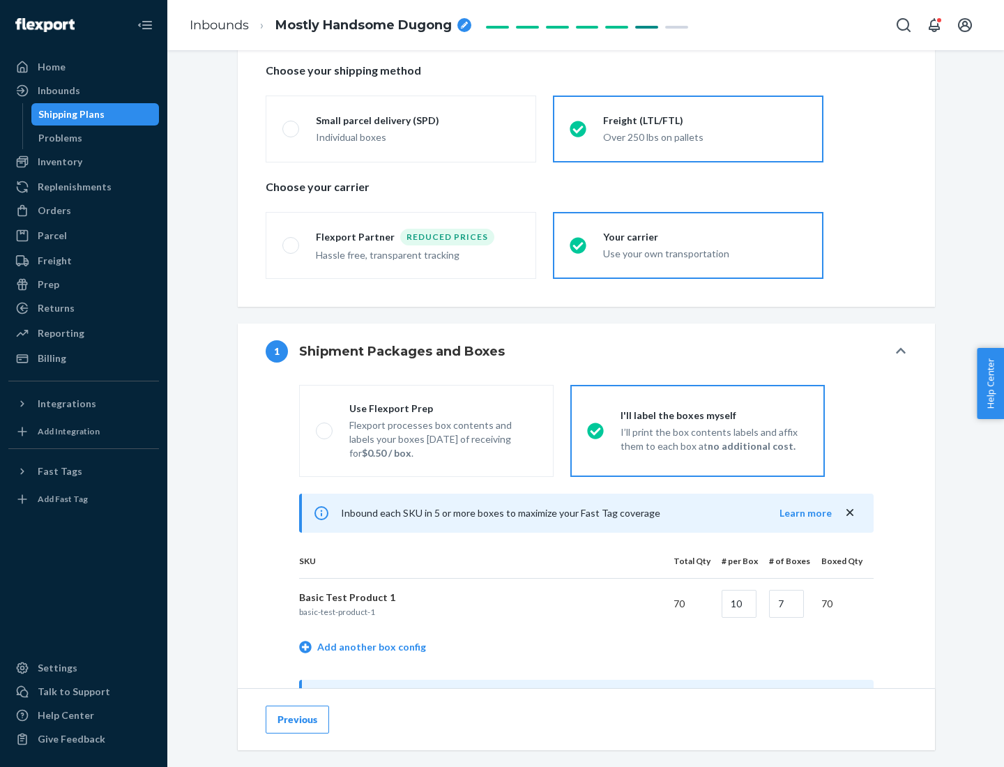
click at [443, 408] on div "Use Flexport Prep" at bounding box center [442, 408] width 187 height 14
click at [325, 426] on input "Use Flexport Prep Flexport processes box contents and labels your boxes [DATE] …" at bounding box center [320, 430] width 9 height 9
radio input "true"
radio input "false"
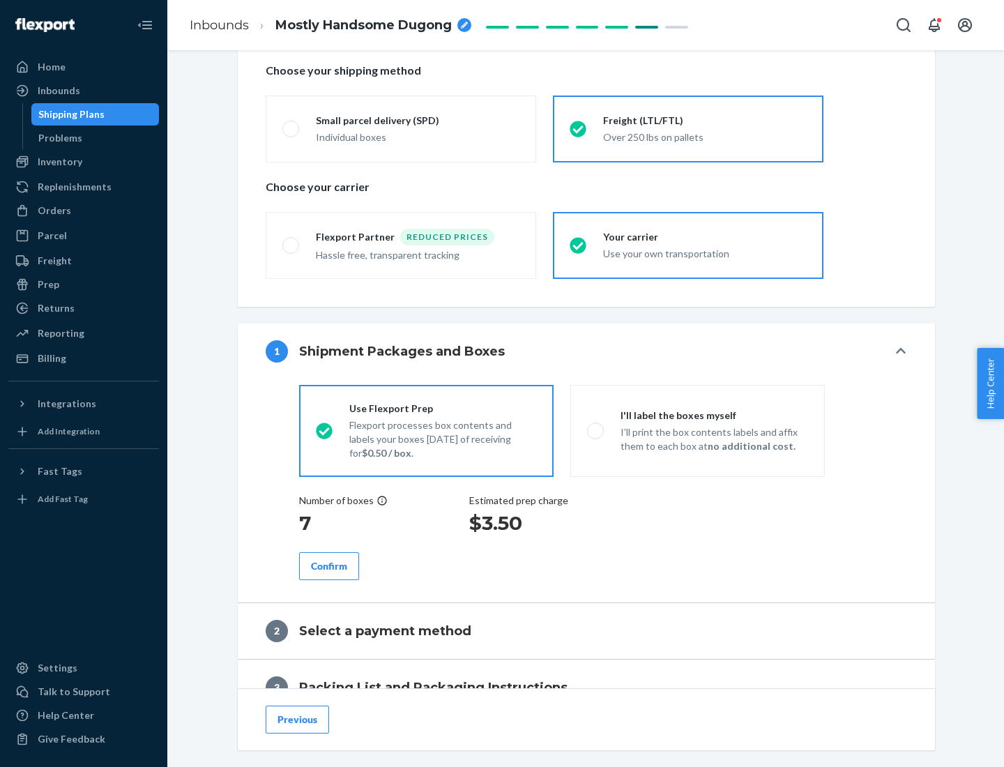
scroll to position [398, 0]
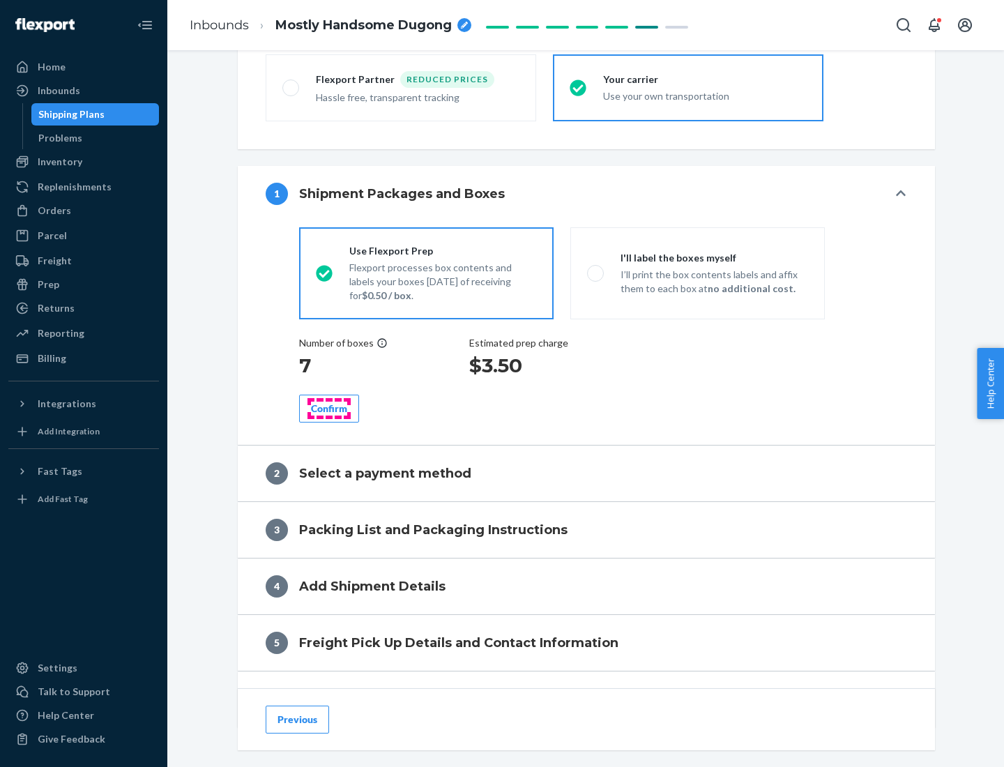
click at [329, 408] on div "Confirm" at bounding box center [329, 408] width 36 height 14
radio input "false"
